Goal: Complete application form

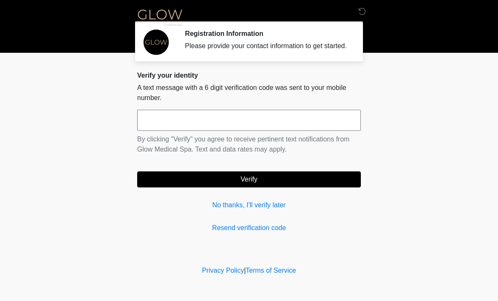
click at [262, 125] on input "text" at bounding box center [249, 120] width 224 height 21
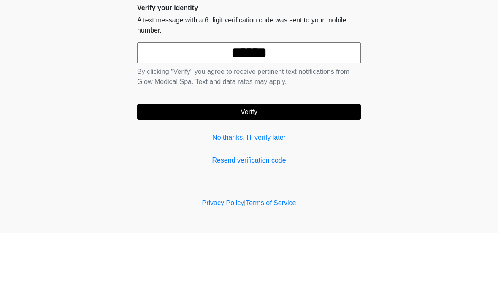
type input "******"
click at [243, 172] on button "Verify" at bounding box center [249, 180] width 224 height 16
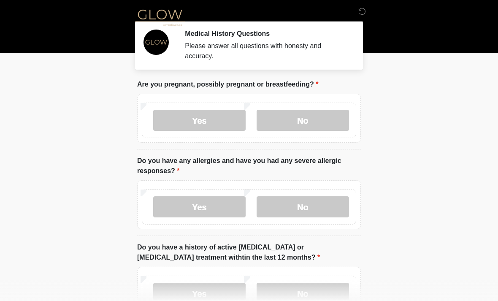
click at [298, 121] on label "No" at bounding box center [303, 120] width 93 height 21
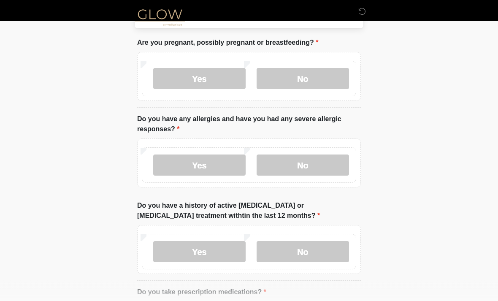
scroll to position [42, 0]
click at [294, 167] on label "No" at bounding box center [303, 165] width 93 height 21
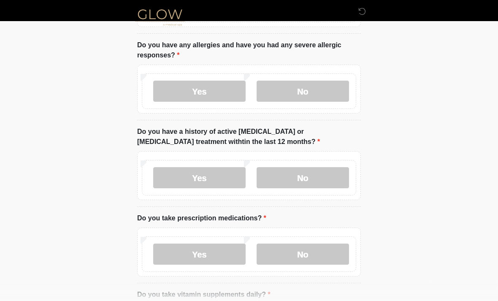
scroll to position [122, 0]
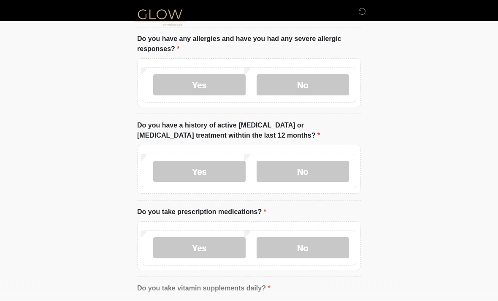
click at [297, 177] on label "No" at bounding box center [303, 171] width 93 height 21
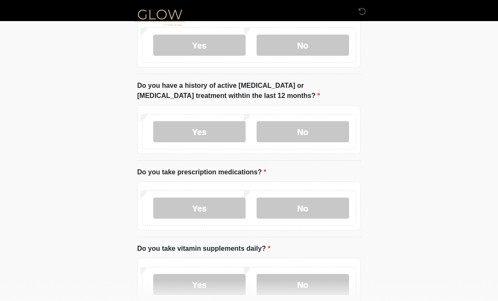
scroll to position [163, 0]
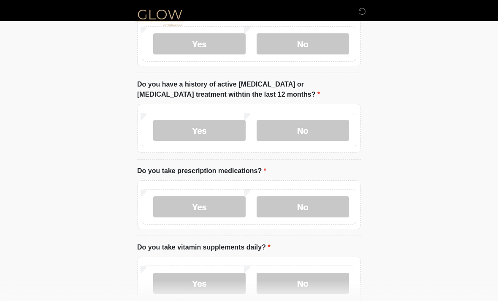
click at [308, 207] on label "No" at bounding box center [303, 206] width 93 height 21
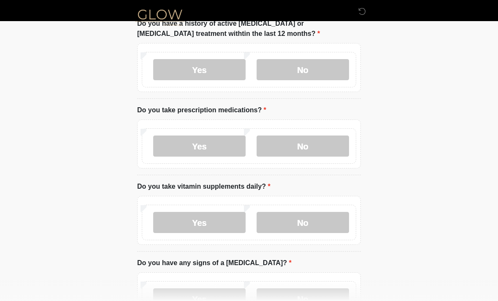
scroll to position [236, 0]
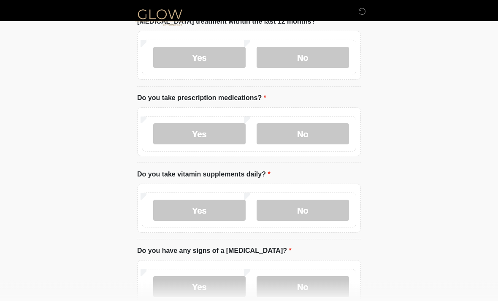
click at [299, 209] on label "No" at bounding box center [303, 210] width 93 height 21
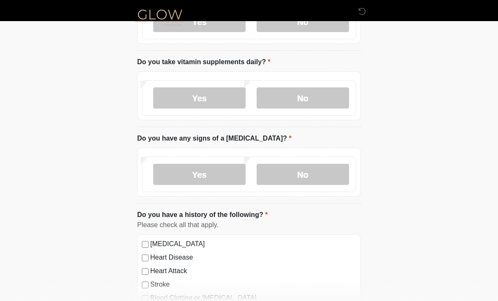
scroll to position [349, 0]
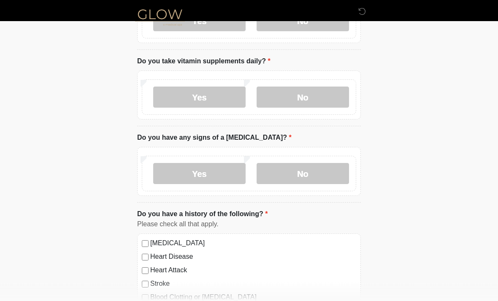
click at [309, 173] on label "No" at bounding box center [303, 173] width 93 height 21
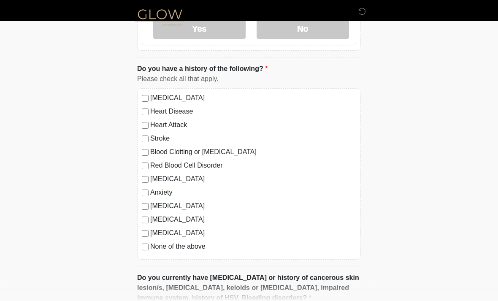
scroll to position [496, 0]
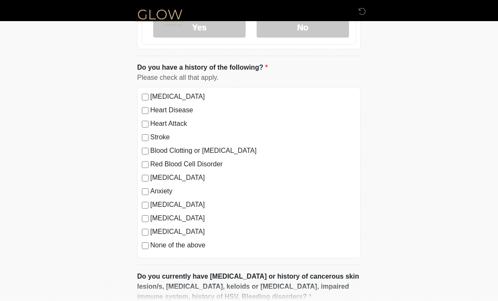
click at [197, 240] on label "None of the above" at bounding box center [253, 245] width 206 height 10
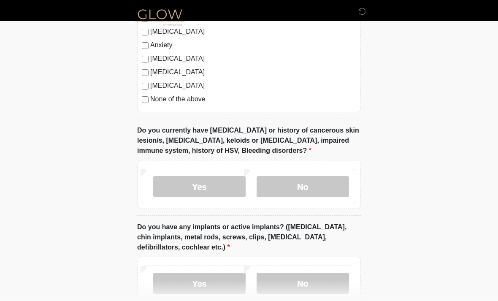
scroll to position [647, 0]
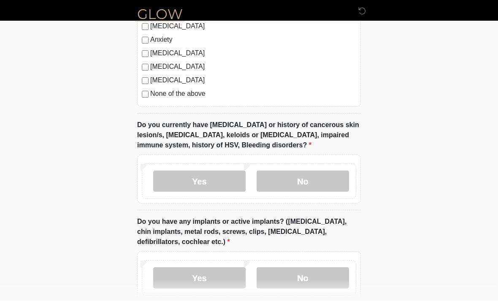
click at [314, 173] on label "No" at bounding box center [303, 181] width 93 height 21
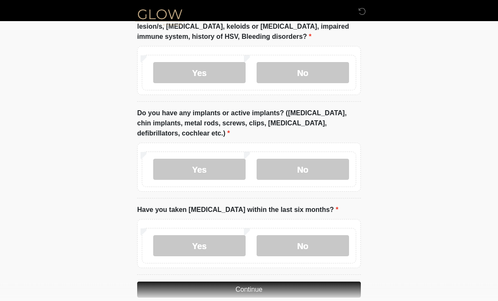
scroll to position [764, 0]
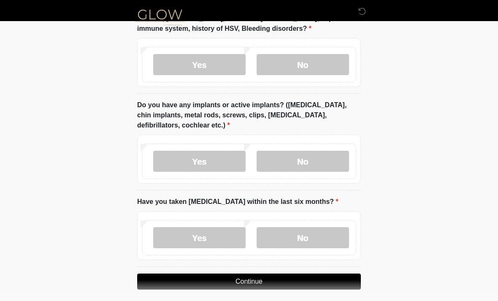
click at [217, 160] on label "Yes" at bounding box center [199, 161] width 93 height 21
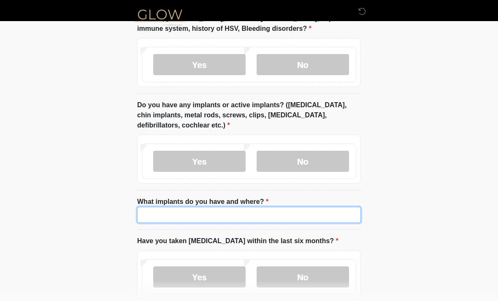
click at [254, 210] on input "What implants do you have and where?" at bounding box center [249, 215] width 224 height 16
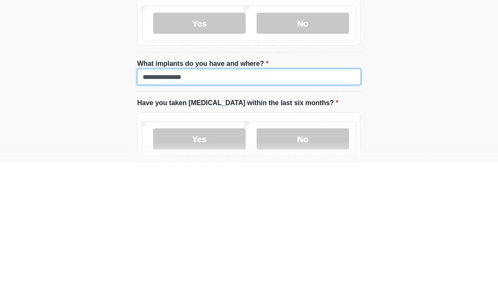
type input "**********"
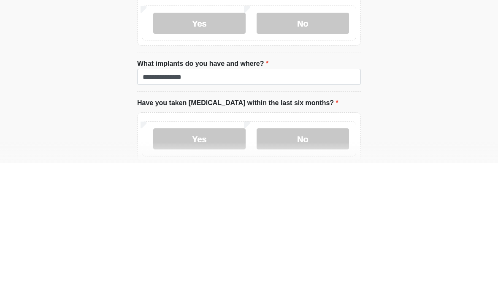
click at [218, 267] on label "Yes" at bounding box center [199, 277] width 93 height 21
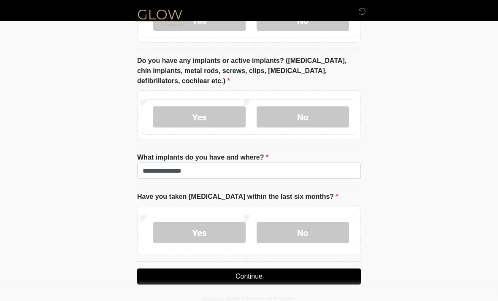
click at [319, 232] on label "No" at bounding box center [303, 232] width 93 height 21
click at [278, 274] on button "Continue" at bounding box center [249, 277] width 224 height 16
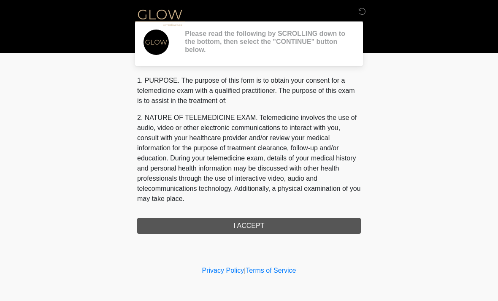
scroll to position [0, 0]
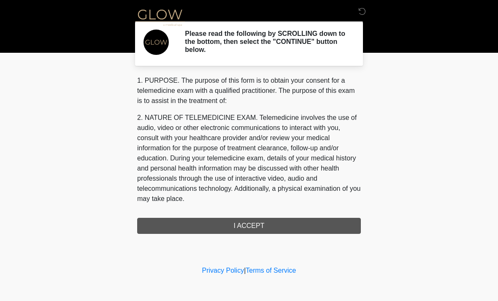
click at [276, 229] on div "1. PURPOSE. The purpose of this form is to obtain your consent for a telemedici…" at bounding box center [249, 155] width 224 height 158
click at [259, 219] on div "1. PURPOSE. The purpose of this form is to obtain your consent for a telemedici…" at bounding box center [249, 155] width 224 height 158
click at [195, 223] on div "1. PURPOSE. The purpose of this form is to obtain your consent for a telemedici…" at bounding box center [249, 155] width 224 height 158
click at [243, 222] on div "1. PURPOSE. The purpose of this form is to obtain your consent for a telemedici…" at bounding box center [249, 155] width 224 height 158
click at [259, 228] on div "1. PURPOSE. The purpose of this form is to obtain your consent for a telemedici…" at bounding box center [249, 155] width 224 height 158
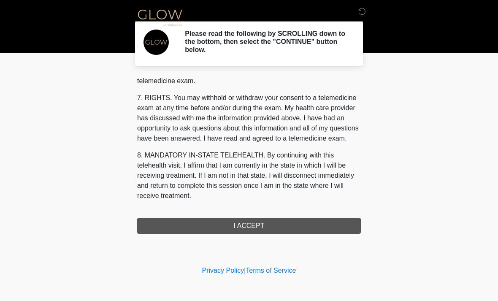
scroll to position [358, 0]
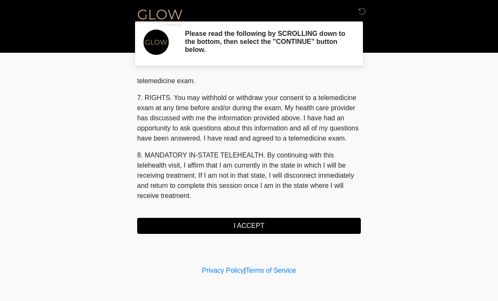
click at [258, 231] on button "I ACCEPT" at bounding box center [249, 226] width 224 height 16
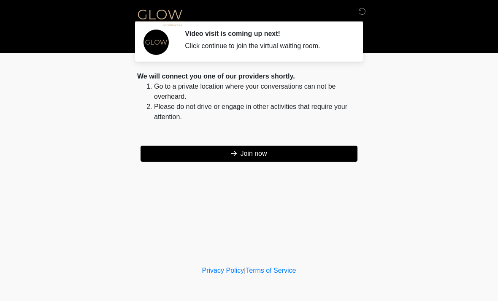
click at [261, 156] on button "Join now" at bounding box center [249, 154] width 217 height 16
click at [209, 160] on button "Join now" at bounding box center [249, 154] width 217 height 16
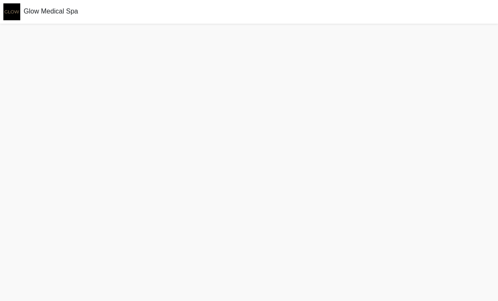
scroll to position [0, 0]
